Goal: Transaction & Acquisition: Purchase product/service

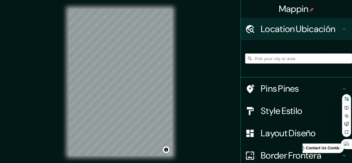
click at [282, 59] on input "Pick your city or area" at bounding box center [298, 58] width 107 height 10
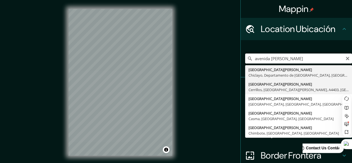
scroll to position [0, 0]
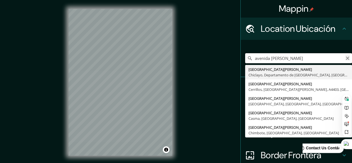
type input "avenida Jose balta chiclayo"
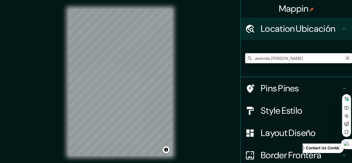
click at [345, 55] on button "Clear" at bounding box center [347, 57] width 4 height 5
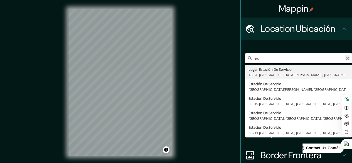
type input "e"
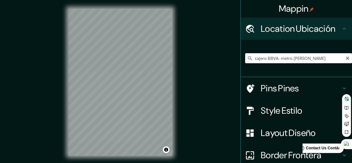
click at [333, 13] on div "Mappin" at bounding box center [296, 9] width 111 height 18
click at [323, 57] on input "cajero BBVA- metro balta chiclayo" at bounding box center [298, 58] width 107 height 10
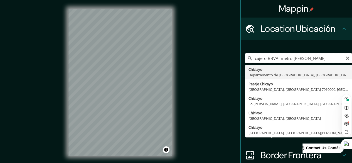
click at [323, 57] on input "cajero BBVA- metro balta chiclayo" at bounding box center [298, 58] width 107 height 10
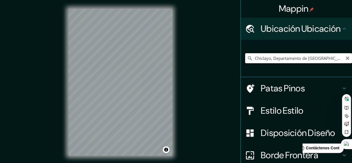
click at [327, 63] on input "Chiclayo, Departamento de Lambayeque, Perú" at bounding box center [298, 58] width 107 height 10
type input "Calle Paseo De Las Mulas, 26080 Piedras Negras, Coahuila de Zaragoza, México"
click at [345, 60] on icon "Claro" at bounding box center [347, 58] width 4 height 4
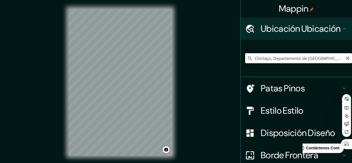
click at [302, 63] on input "Chiclayo, Departamento de Lambayeque, Perú" at bounding box center [298, 58] width 107 height 10
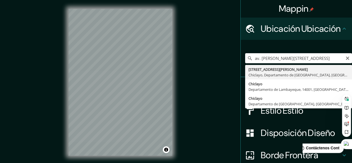
type input "Avenida José Balta 155, Chiclayo, Departamento de Lambayeque, Perú"
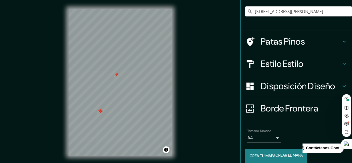
scroll to position [60, 0]
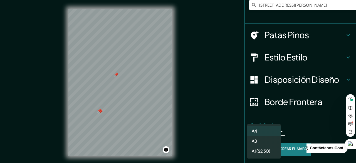
click at [270, 132] on body "Mappin Ubicación Ubicación Avenida José Balta 155, Chiclayo, Departamento de La…" at bounding box center [178, 81] width 356 height 163
click at [270, 132] on li "A4" at bounding box center [263, 131] width 33 height 10
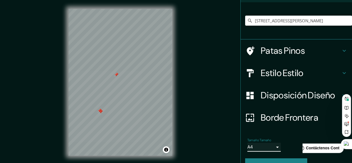
scroll to position [38, 0]
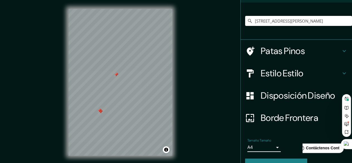
click at [270, 79] on font "Estilo" at bounding box center [271, 73] width 21 height 12
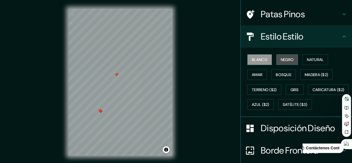
click at [284, 63] on font "Negro" at bounding box center [287, 59] width 13 height 7
click at [261, 63] on font "Blanco" at bounding box center [260, 59] width 16 height 7
click at [312, 62] on font "Natural" at bounding box center [315, 59] width 17 height 5
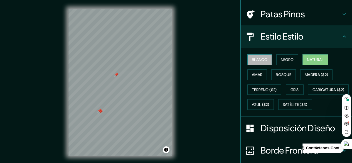
click at [257, 61] on button "Blanco" at bounding box center [259, 59] width 24 height 11
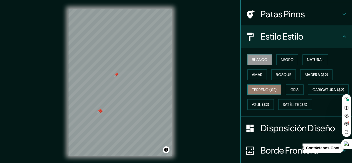
click at [272, 92] on font "Terreno ($2)" at bounding box center [264, 89] width 25 height 5
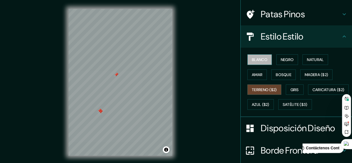
click at [260, 63] on font "Blanco" at bounding box center [260, 59] width 16 height 7
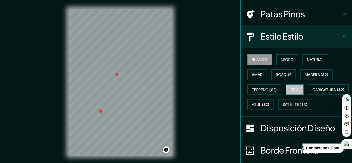
click at [290, 92] on font "Gris" at bounding box center [294, 89] width 8 height 5
click at [263, 62] on font "Blanco" at bounding box center [260, 59] width 16 height 5
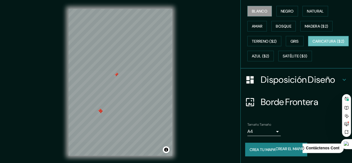
scroll to position [106, 0]
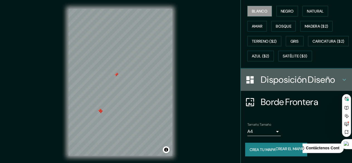
click at [340, 76] on div "Disposición Diseño" at bounding box center [296, 79] width 111 height 22
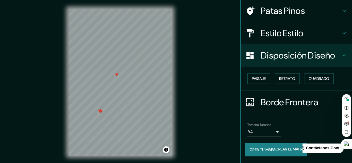
scroll to position [20, 0]
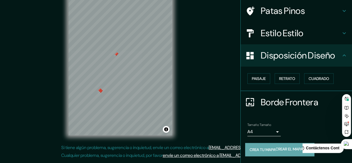
click at [286, 150] on font "Crear el mapa" at bounding box center [288, 148] width 27 height 5
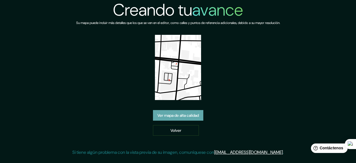
click at [184, 116] on font "Ver mapa de alta calidad" at bounding box center [177, 115] width 41 height 5
